Goal: Information Seeking & Learning: Learn about a topic

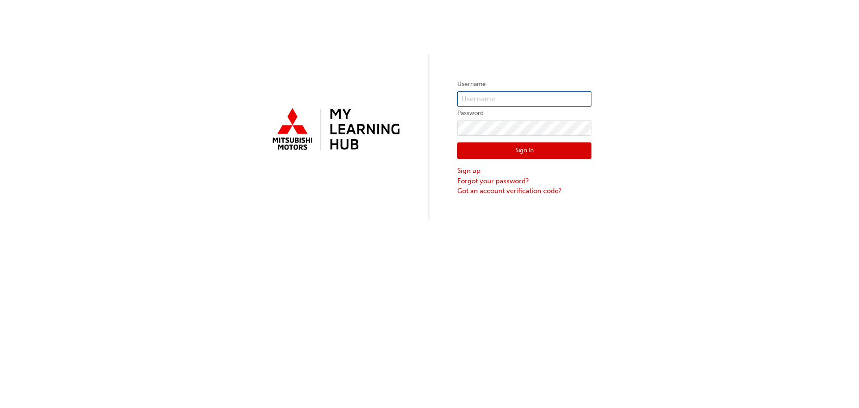
click at [498, 103] on input "text" at bounding box center [524, 98] width 134 height 15
type input "0005962574"
click button "Sign In" at bounding box center [524, 150] width 134 height 17
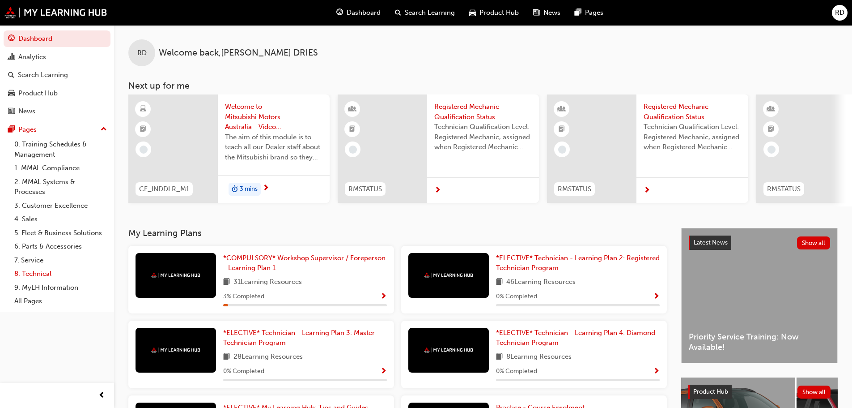
click at [47, 270] on link "8. Technical" at bounding box center [61, 274] width 100 height 14
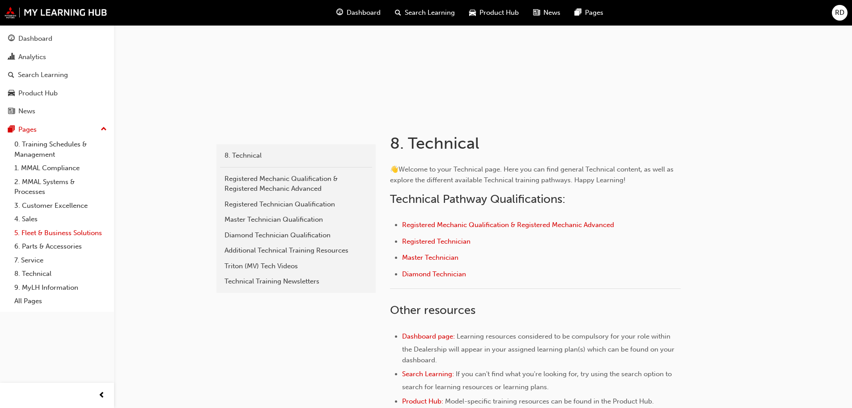
scroll to position [89, 0]
click at [33, 302] on link "All Pages" at bounding box center [61, 301] width 100 height 14
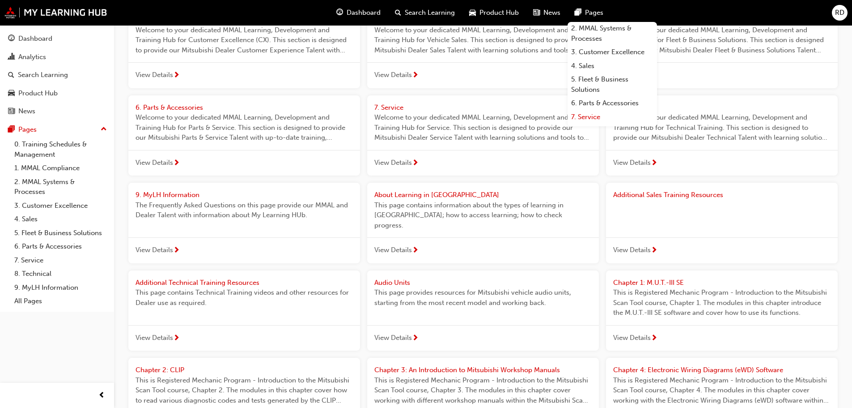
scroll to position [76, 0]
click at [593, 93] on link "8. Technical" at bounding box center [612, 92] width 89 height 14
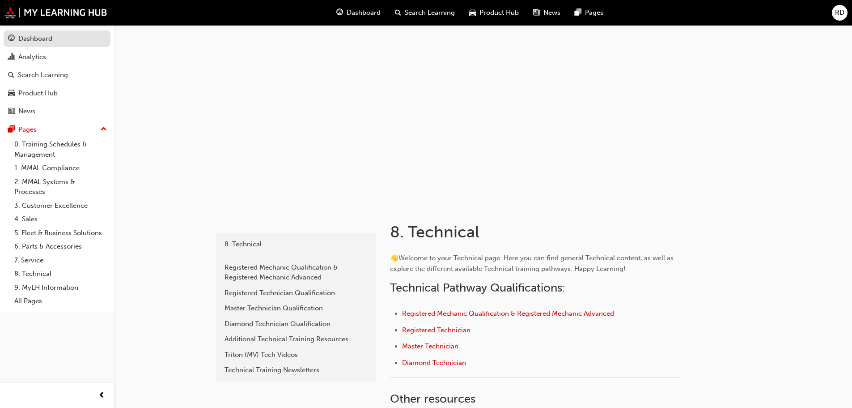
click at [43, 34] on div "Dashboard" at bounding box center [35, 39] width 34 height 10
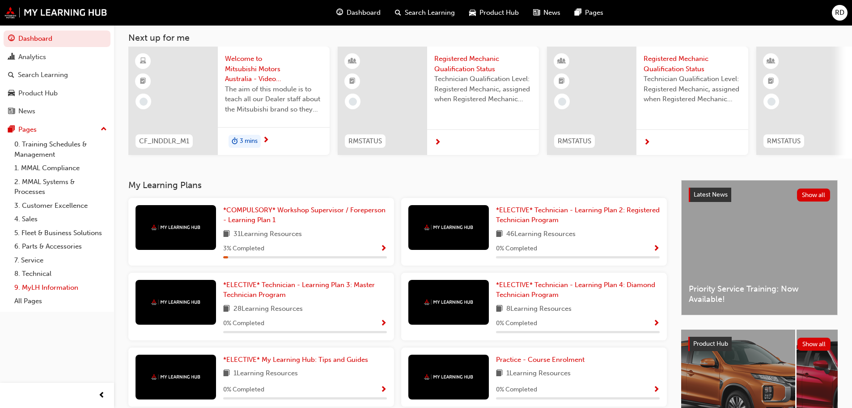
scroll to position [127, 0]
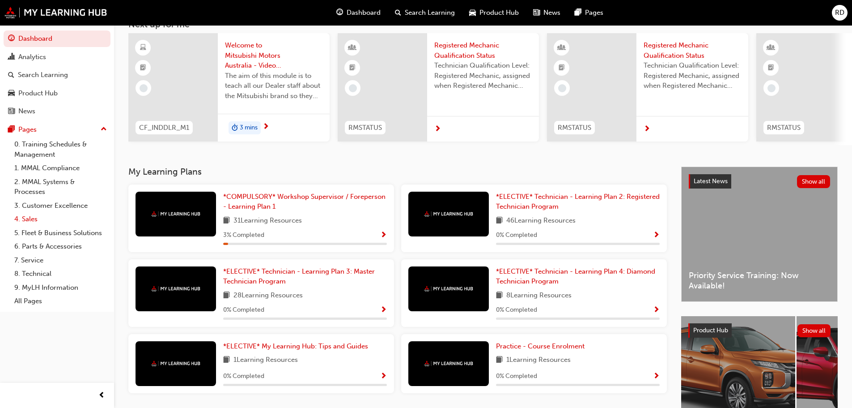
scroll to position [127, 0]
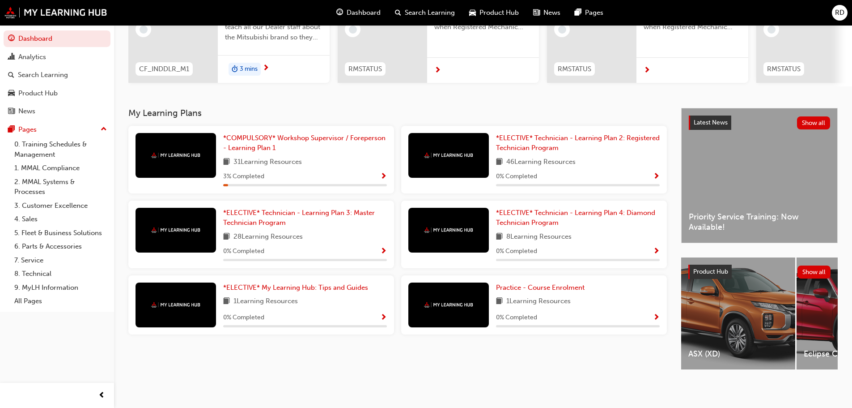
click at [801, 232] on div "Latest News Show all Priority Service Training: Now Available!" at bounding box center [760, 175] width 156 height 134
